Goal: Check status: Check status

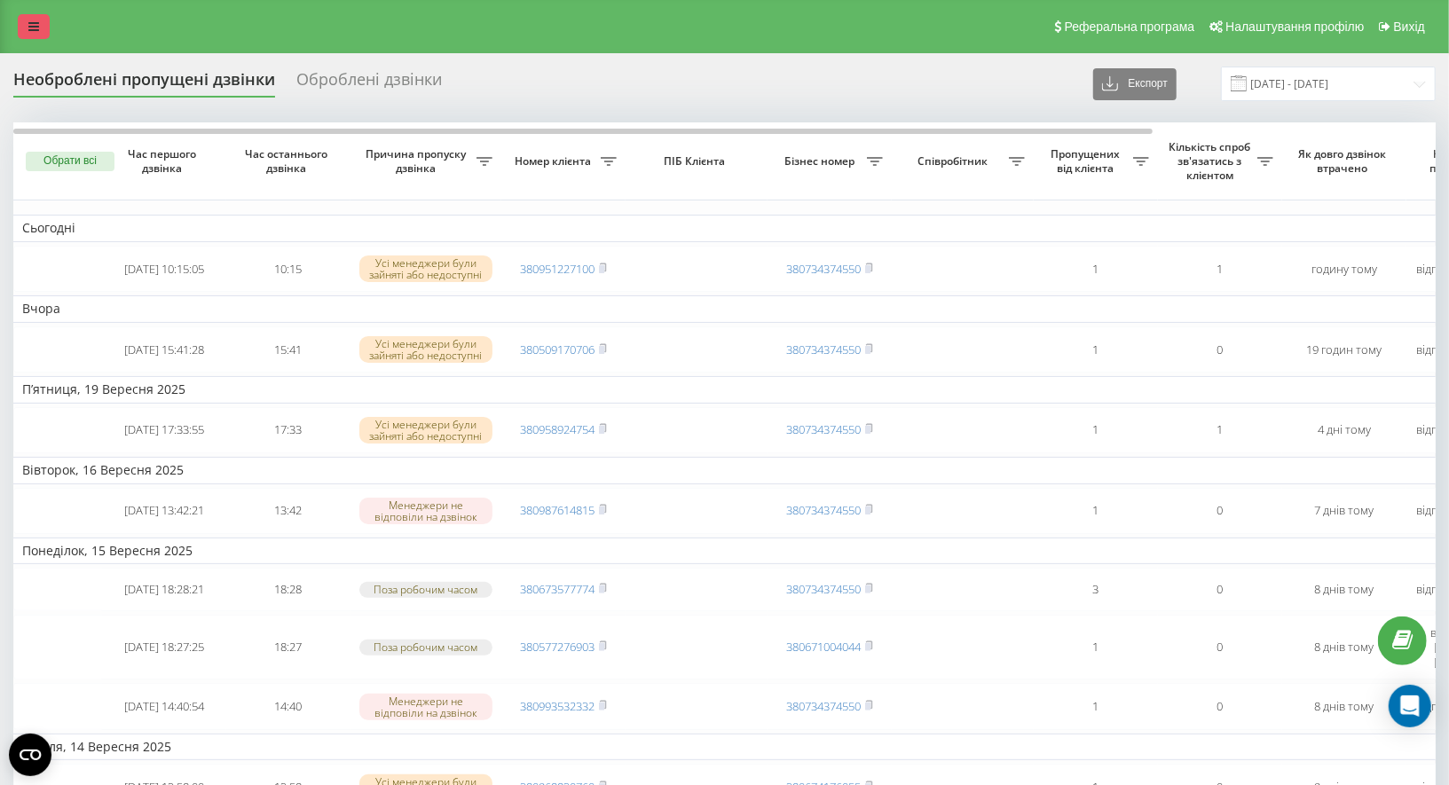
click at [30, 15] on link at bounding box center [34, 26] width 32 height 25
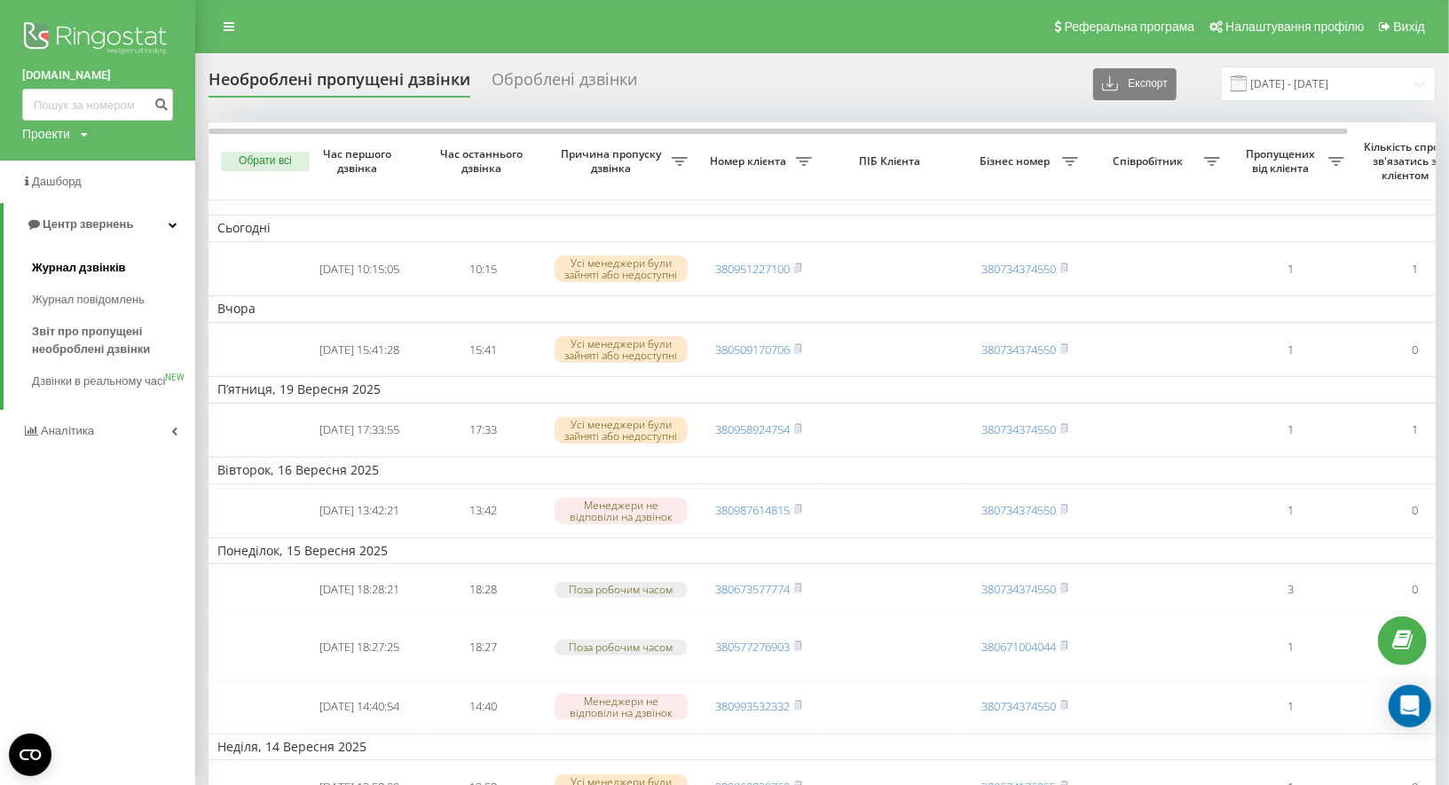
click at [91, 255] on link "Журнал дзвінків" at bounding box center [113, 268] width 163 height 32
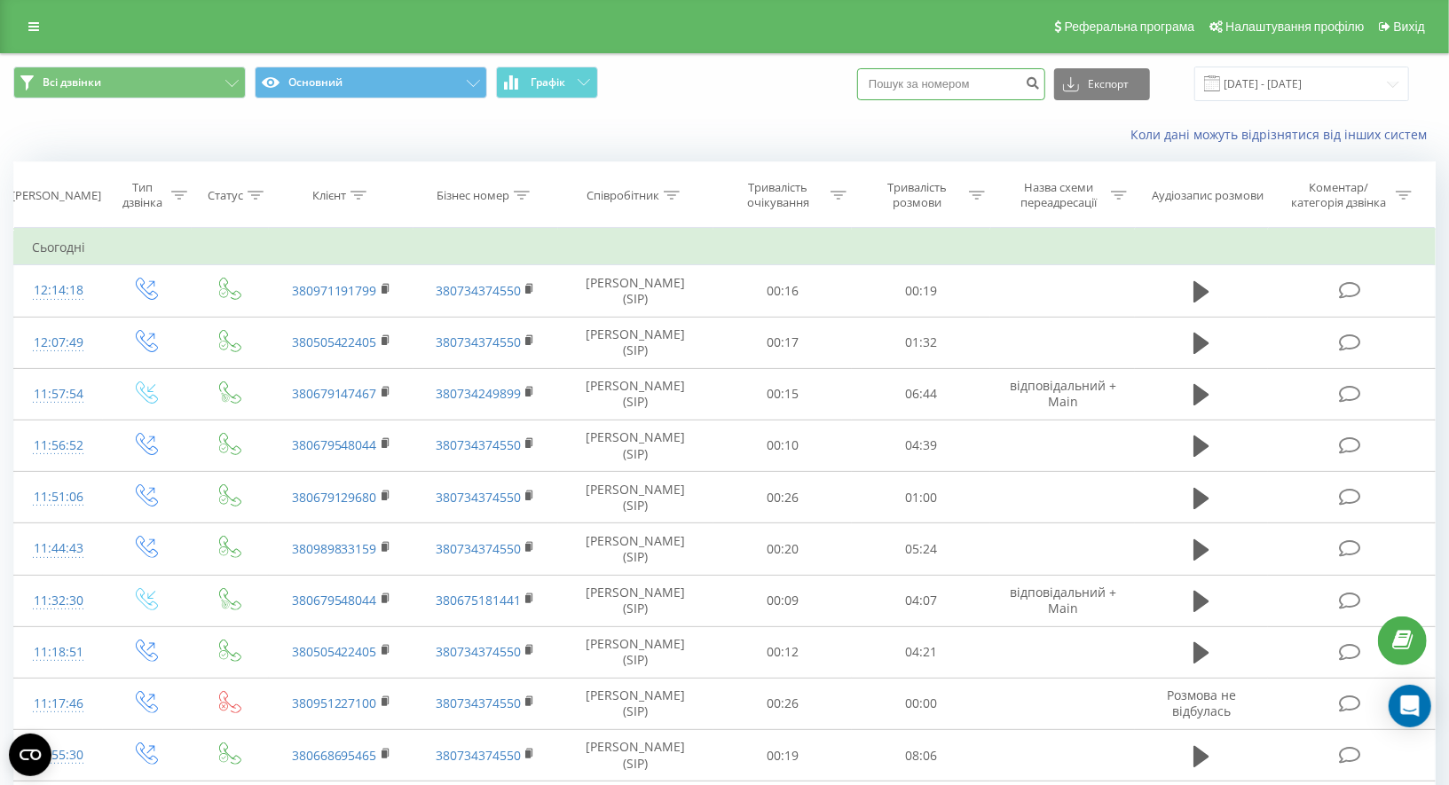
click at [948, 85] on input at bounding box center [951, 84] width 188 height 32
paste input "11092025"
type input "11092025"
paste input "+380673616972"
type input "380673616972"
